Goal: Use online tool/utility: Utilize a website feature to perform a specific function

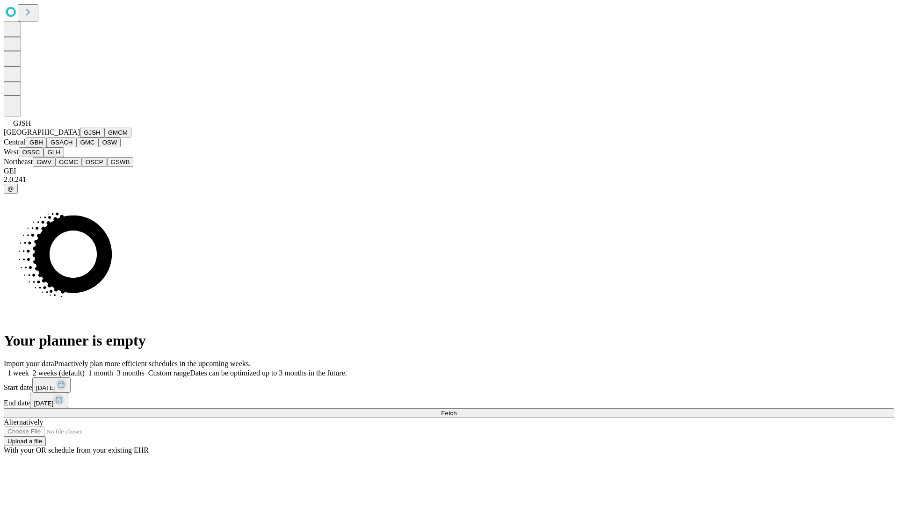
click at [80, 137] on button "GJSH" at bounding box center [92, 133] width 24 height 10
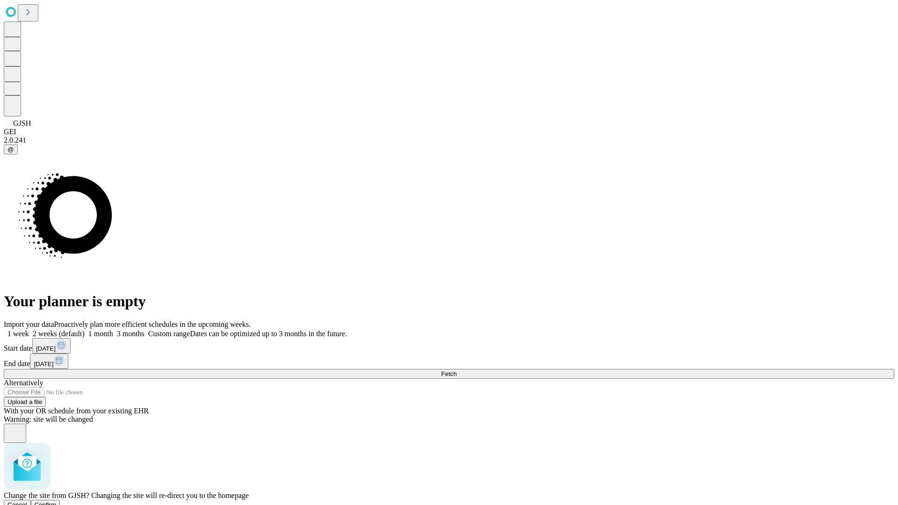
click at [57, 501] on span "Confirm" at bounding box center [46, 504] width 22 height 7
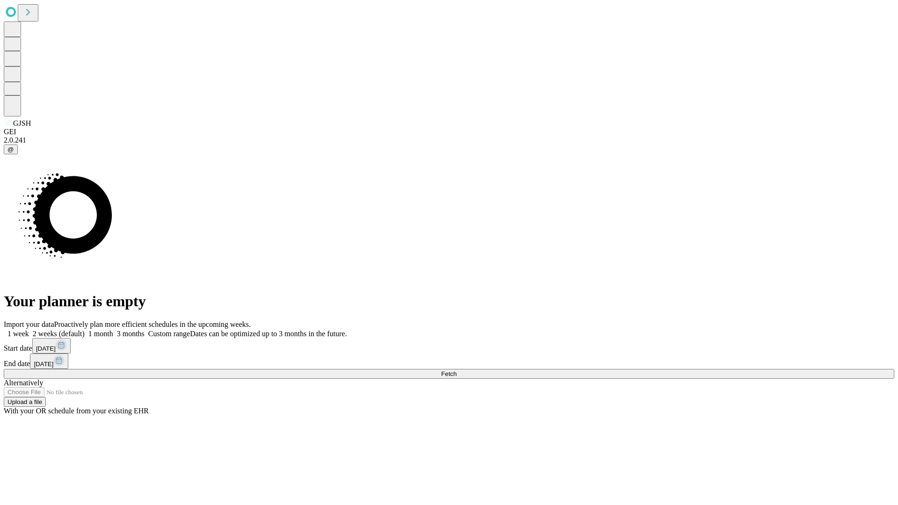
click at [113, 330] on label "1 month" at bounding box center [99, 334] width 29 height 8
click at [456, 370] on span "Fetch" at bounding box center [448, 373] width 15 height 7
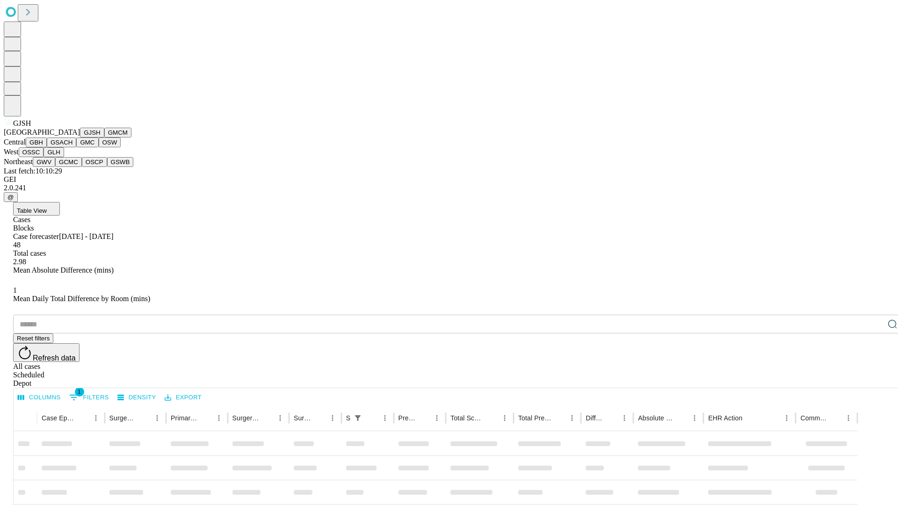
click at [104, 137] on button "GMCM" at bounding box center [117, 133] width 27 height 10
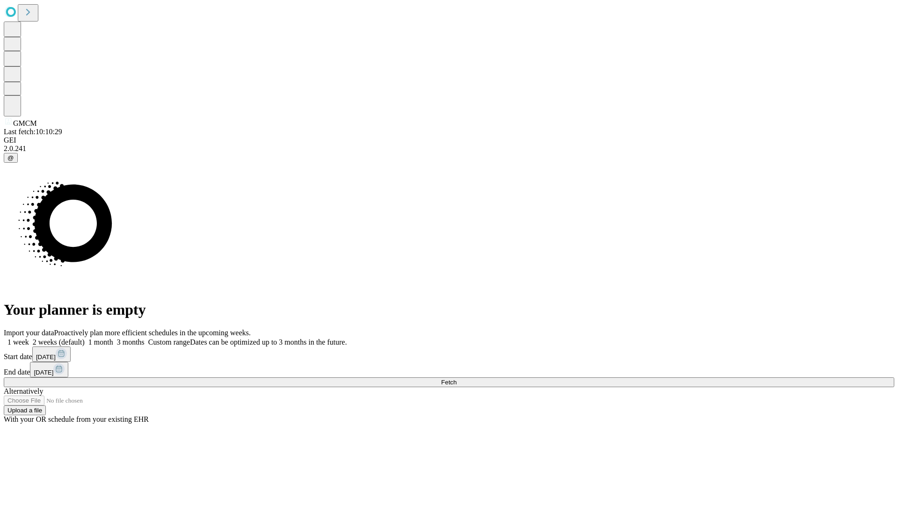
click at [113, 338] on label "1 month" at bounding box center [99, 342] width 29 height 8
click at [456, 379] on span "Fetch" at bounding box center [448, 382] width 15 height 7
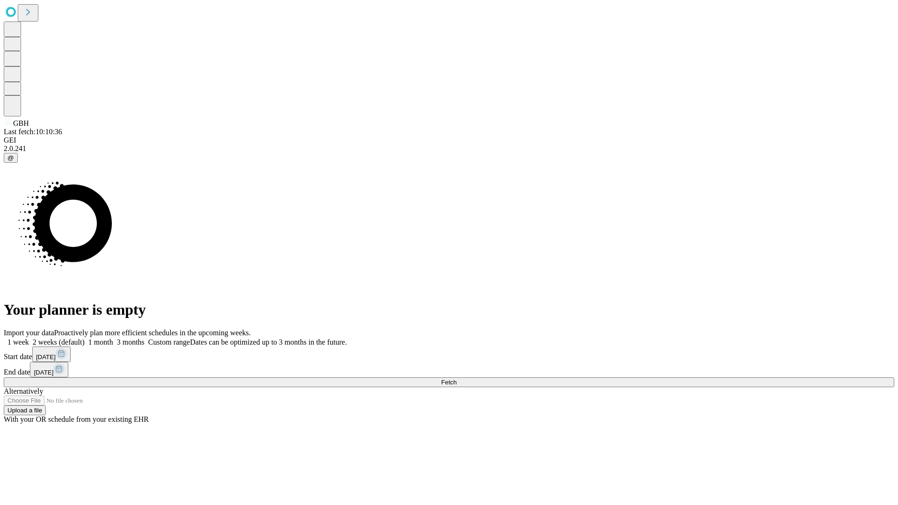
click at [113, 338] on label "1 month" at bounding box center [99, 342] width 29 height 8
click at [456, 379] on span "Fetch" at bounding box center [448, 382] width 15 height 7
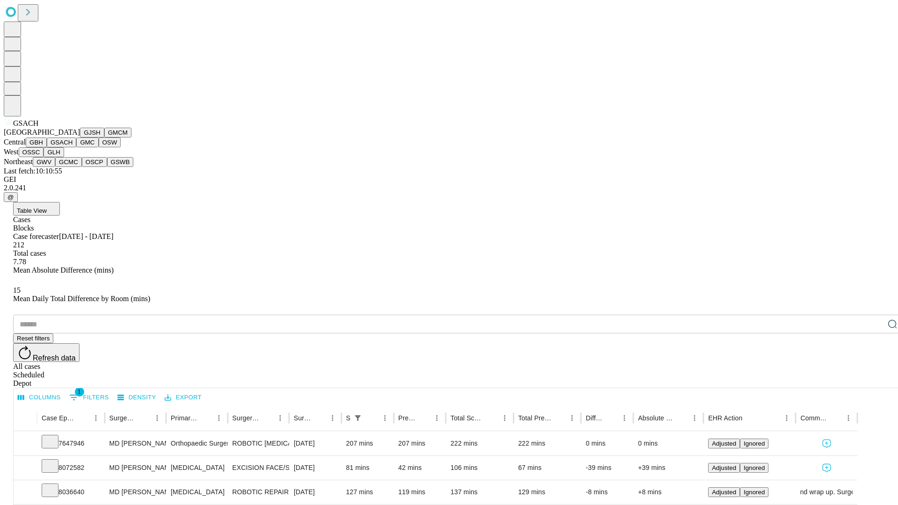
click at [76, 147] on button "GMC" at bounding box center [87, 142] width 22 height 10
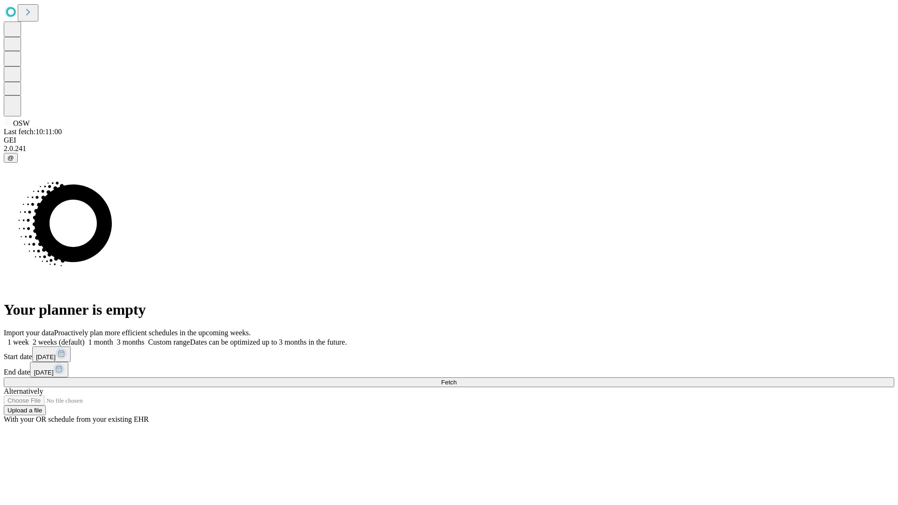
click at [113, 338] on label "1 month" at bounding box center [99, 342] width 29 height 8
click at [456, 379] on span "Fetch" at bounding box center [448, 382] width 15 height 7
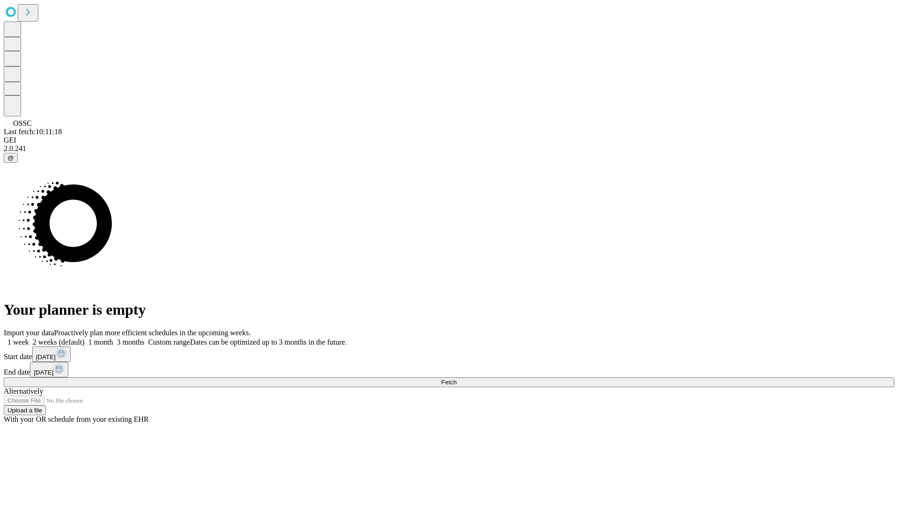
click at [113, 338] on label "1 month" at bounding box center [99, 342] width 29 height 8
click at [456, 379] on span "Fetch" at bounding box center [448, 382] width 15 height 7
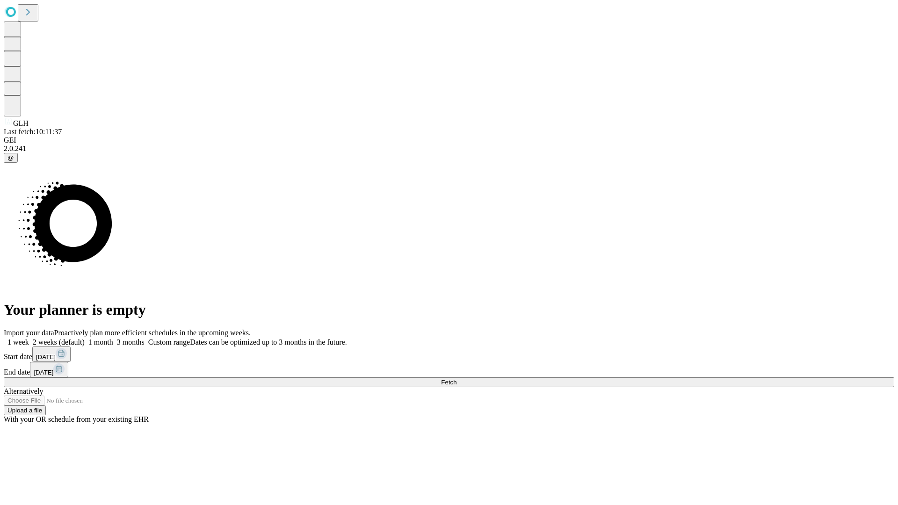
click at [113, 338] on label "1 month" at bounding box center [99, 342] width 29 height 8
click at [456, 379] on span "Fetch" at bounding box center [448, 382] width 15 height 7
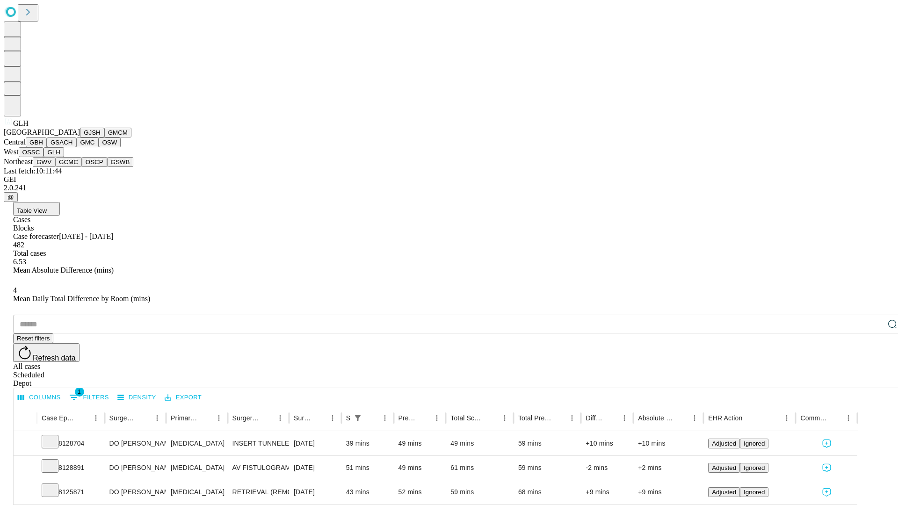
click at [55, 167] on button "GWV" at bounding box center [44, 162] width 22 height 10
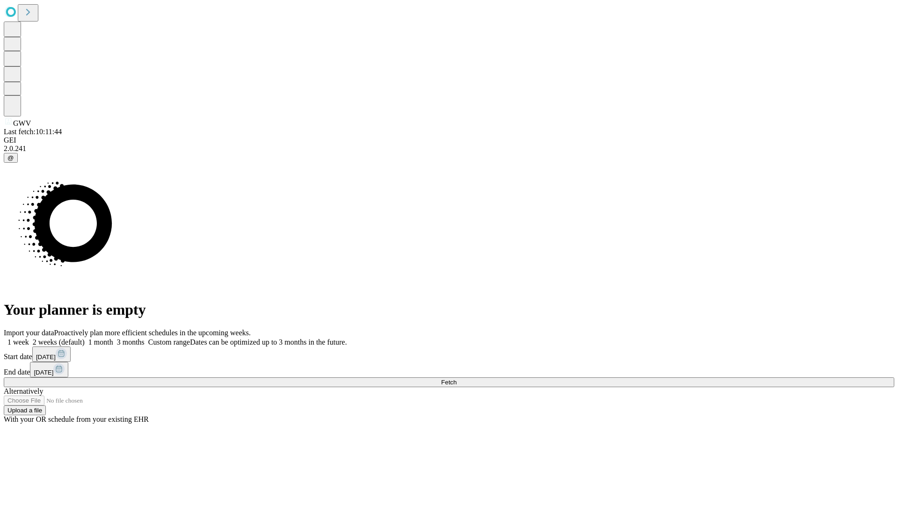
click at [113, 338] on label "1 month" at bounding box center [99, 342] width 29 height 8
click at [456, 379] on span "Fetch" at bounding box center [448, 382] width 15 height 7
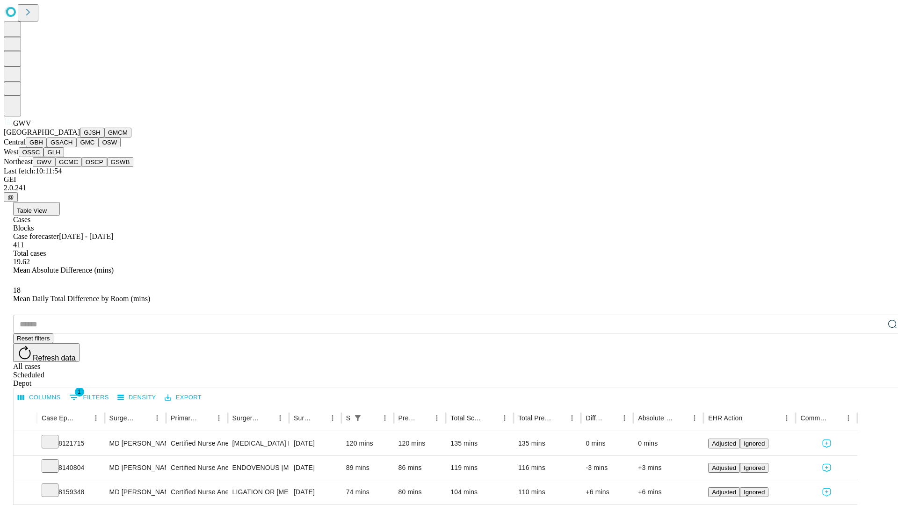
click at [72, 167] on button "GCMC" at bounding box center [68, 162] width 27 height 10
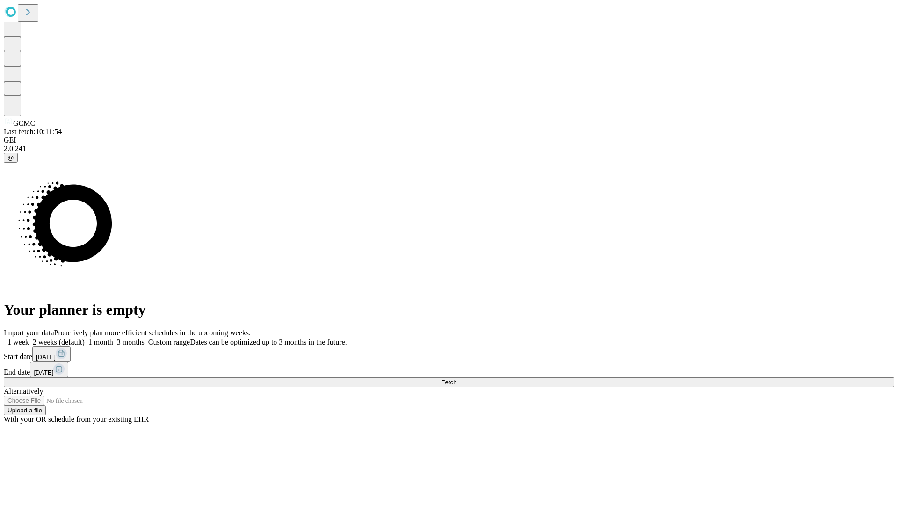
click at [113, 338] on label "1 month" at bounding box center [99, 342] width 29 height 8
click at [456, 379] on span "Fetch" at bounding box center [448, 382] width 15 height 7
click at [113, 338] on label "1 month" at bounding box center [99, 342] width 29 height 8
click at [456, 379] on span "Fetch" at bounding box center [448, 382] width 15 height 7
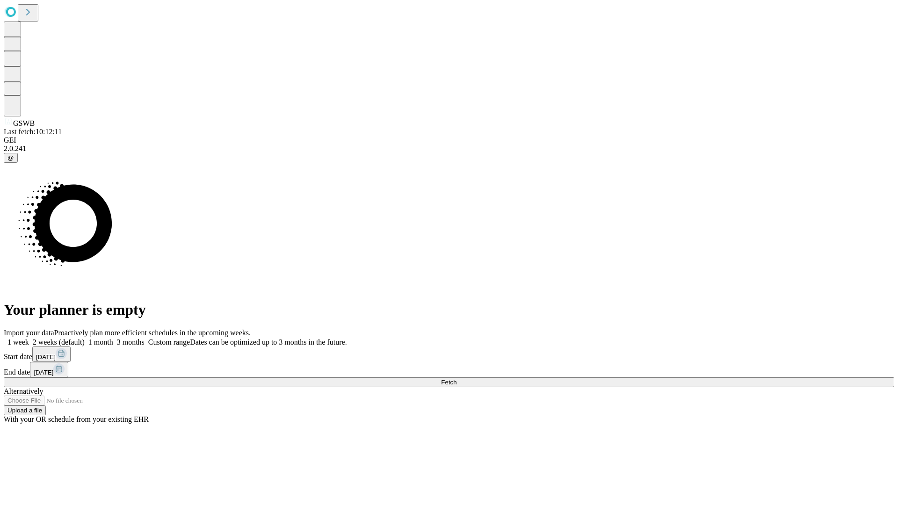
click at [113, 338] on label "1 month" at bounding box center [99, 342] width 29 height 8
click at [456, 379] on span "Fetch" at bounding box center [448, 382] width 15 height 7
